Goal: Task Accomplishment & Management: Complete application form

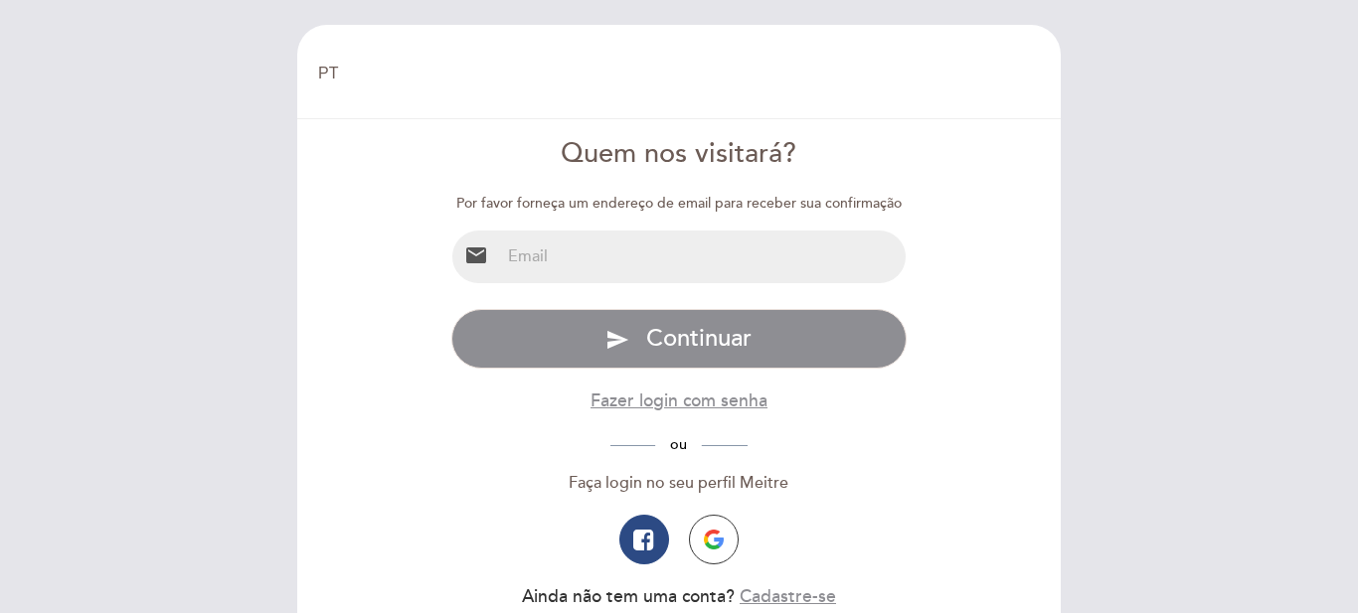
select select "pt"
click at [694, 282] on input "email" at bounding box center [703, 257] width 407 height 53
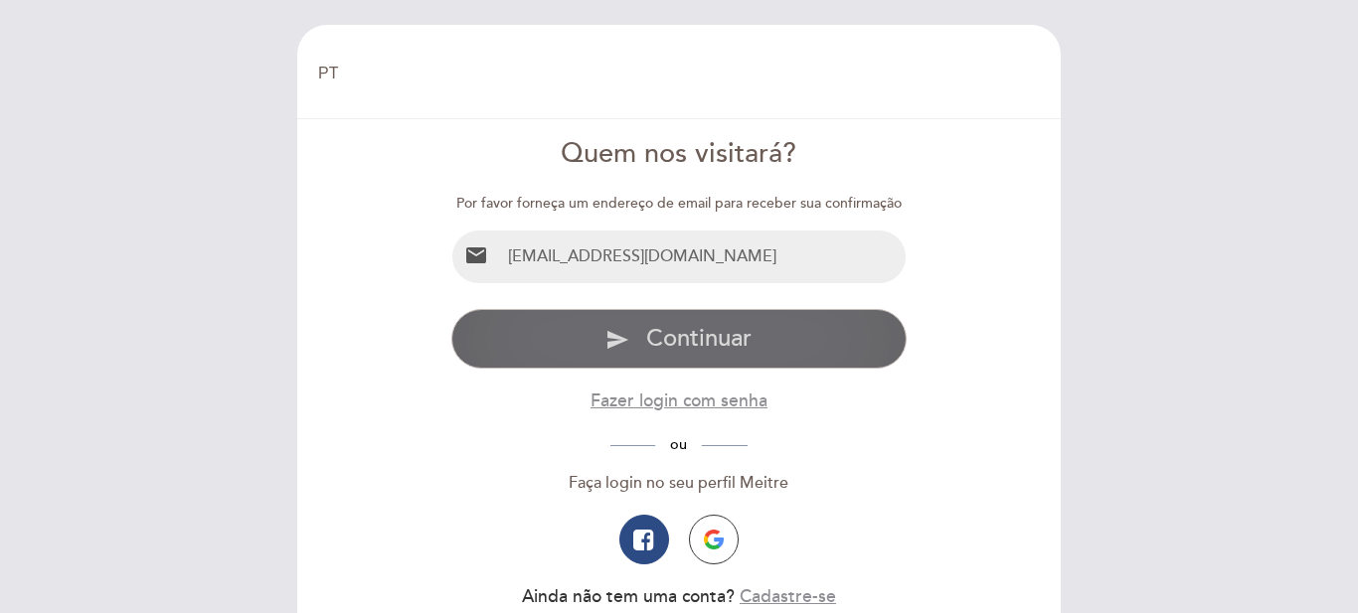
type input "[EMAIL_ADDRESS][DOMAIN_NAME]"
click at [678, 341] on span "Continuar" at bounding box center [698, 338] width 105 height 29
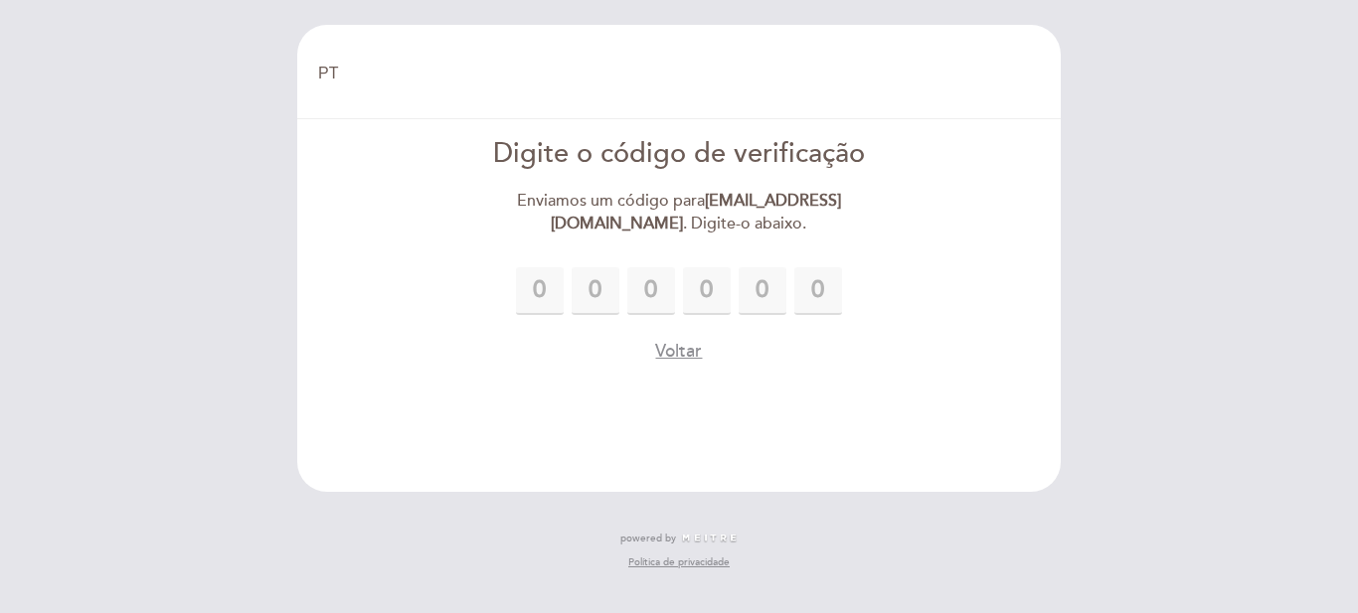
type input "3"
type input "5"
type input "9"
type input "3"
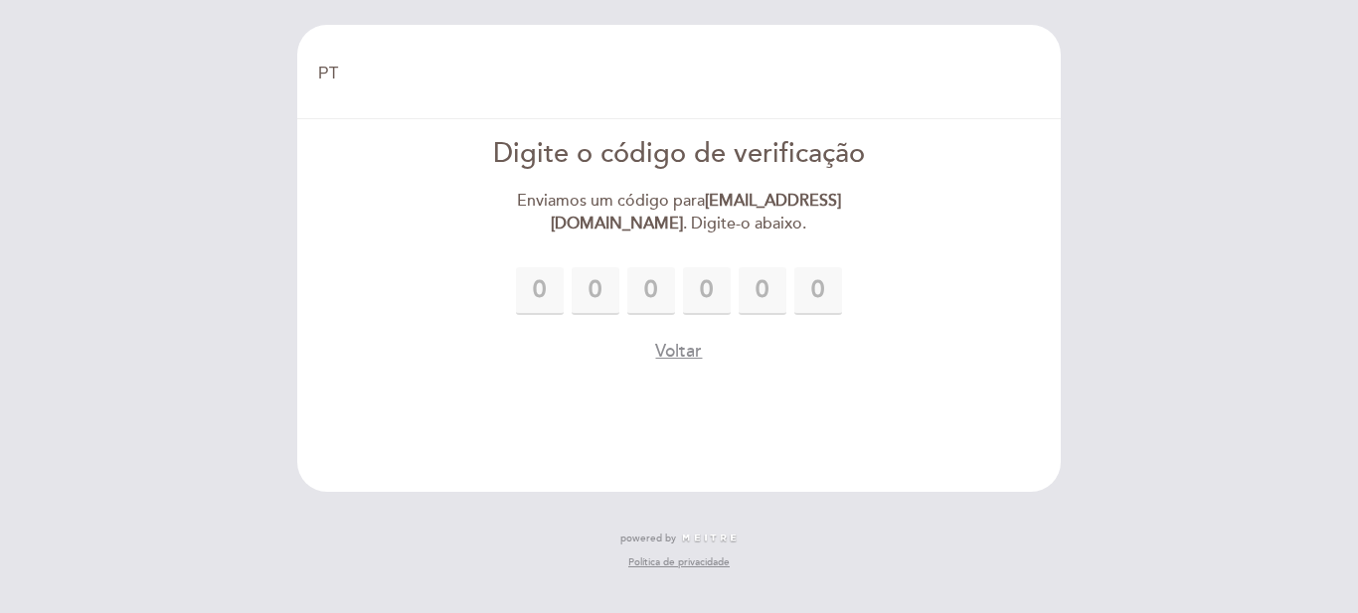
type input "7"
click at [1100, 439] on div "EN ES PT Bem vindo Bem vindo, Mudar usuário Fazer uma reserva Digite o código d…" at bounding box center [679, 306] width 1358 height 613
